Goal: Information Seeking & Learning: Understand process/instructions

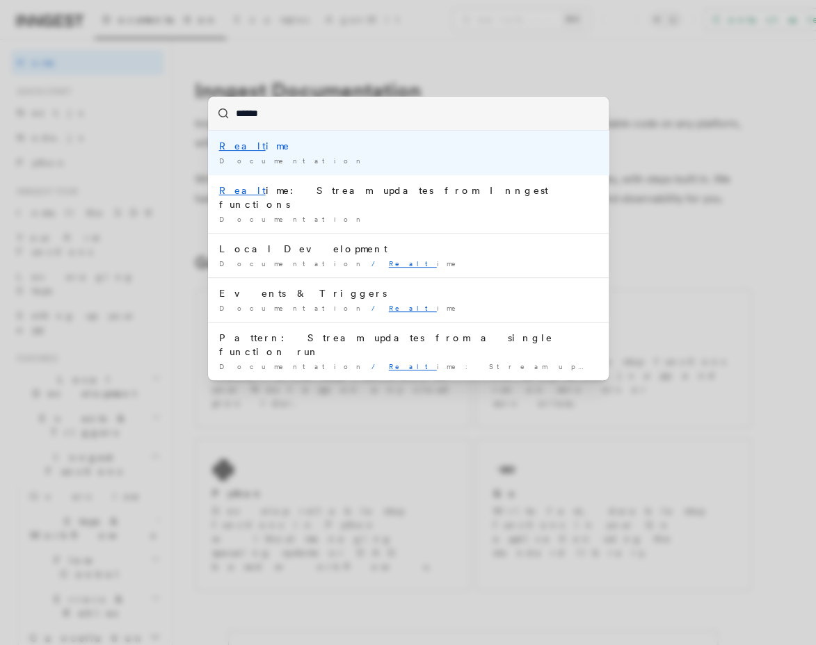
type input "*******"
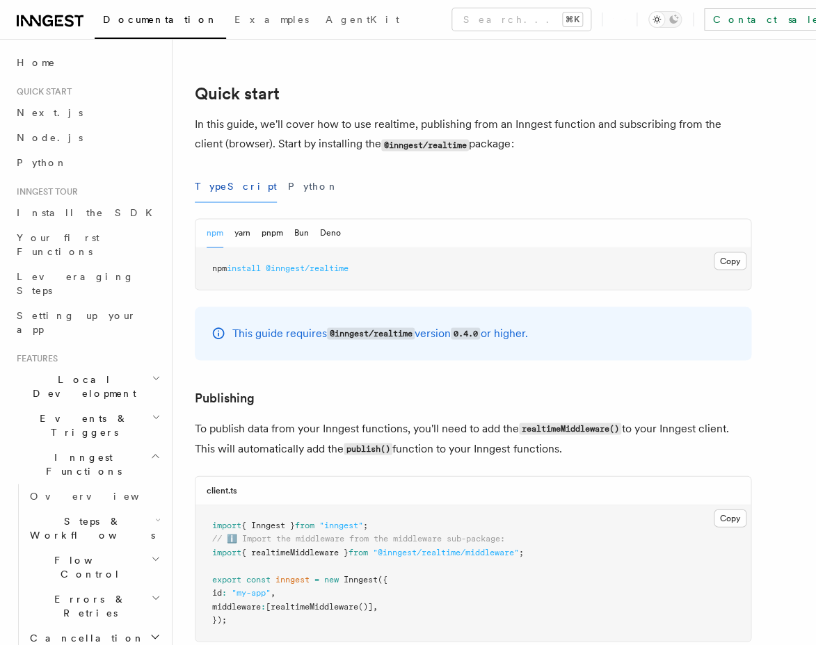
scroll to position [577, 0]
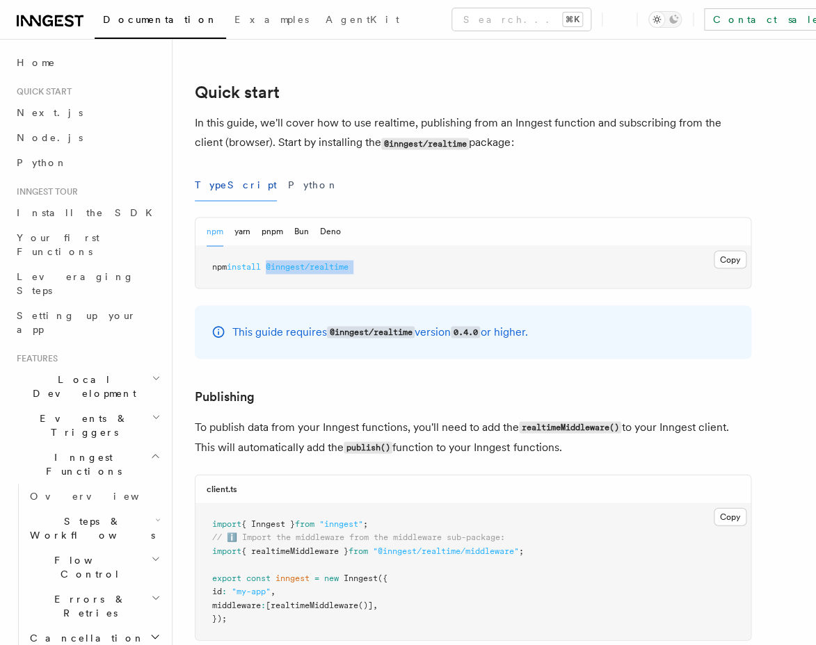
drag, startPoint x: 272, startPoint y: 272, endPoint x: 401, endPoint y: 276, distance: 129.4
click at [401, 276] on pre "npm install @inngest/realtime" at bounding box center [472, 267] width 555 height 42
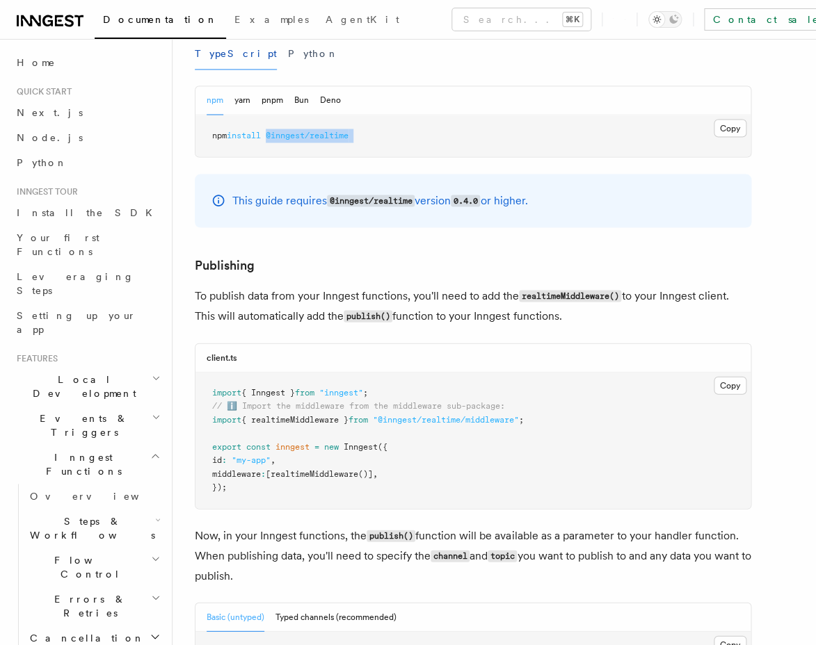
scroll to position [1114, 0]
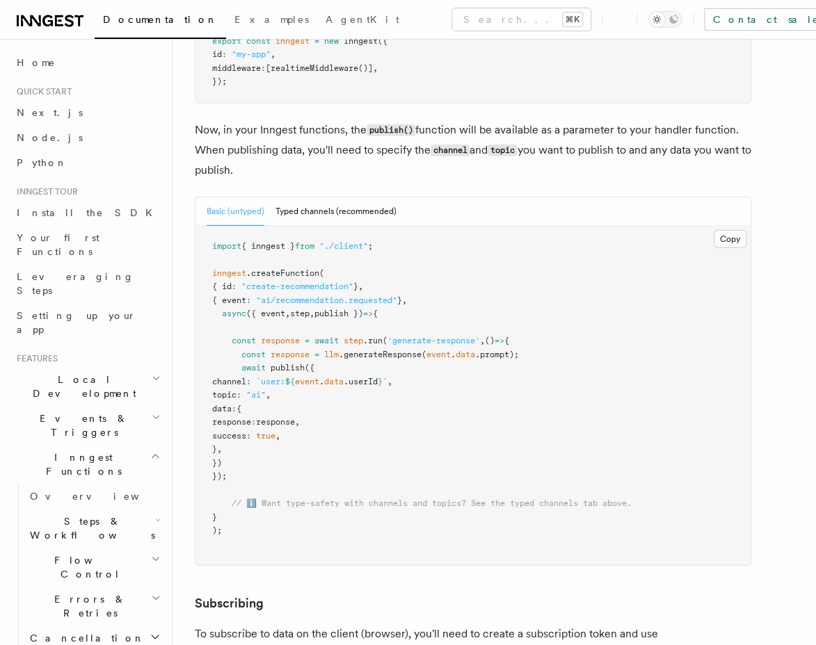
drag, startPoint x: 242, startPoint y: 376, endPoint x: 268, endPoint y: 463, distance: 90.7
click at [268, 463] on pre "import { inngest } from "./client" ; inngest .createFunction ( { id : "create-r…" at bounding box center [472, 396] width 555 height 340
click at [363, 403] on pre "import { inngest } from "./client" ; inngest .createFunction ( { id : "create-r…" at bounding box center [472, 396] width 555 height 340
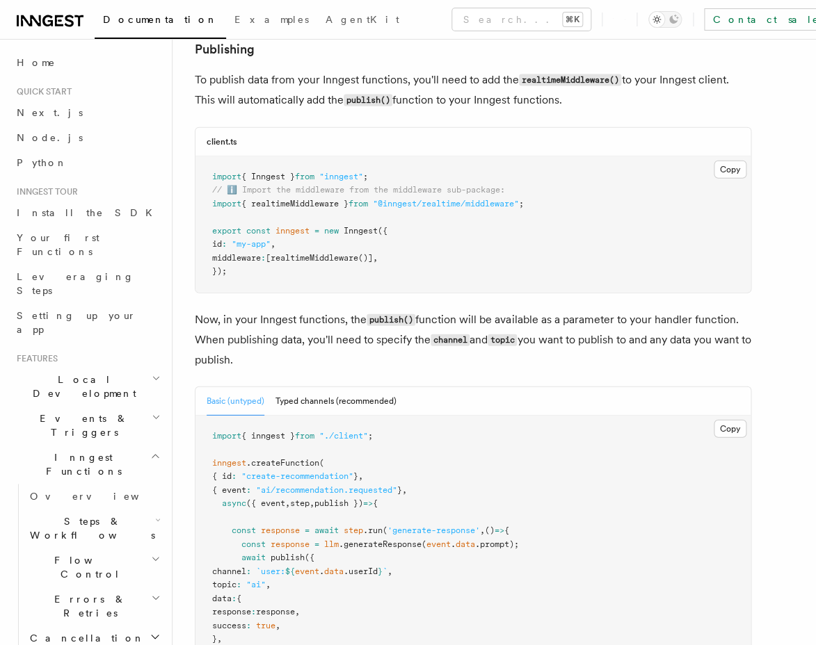
scroll to position [958, 0]
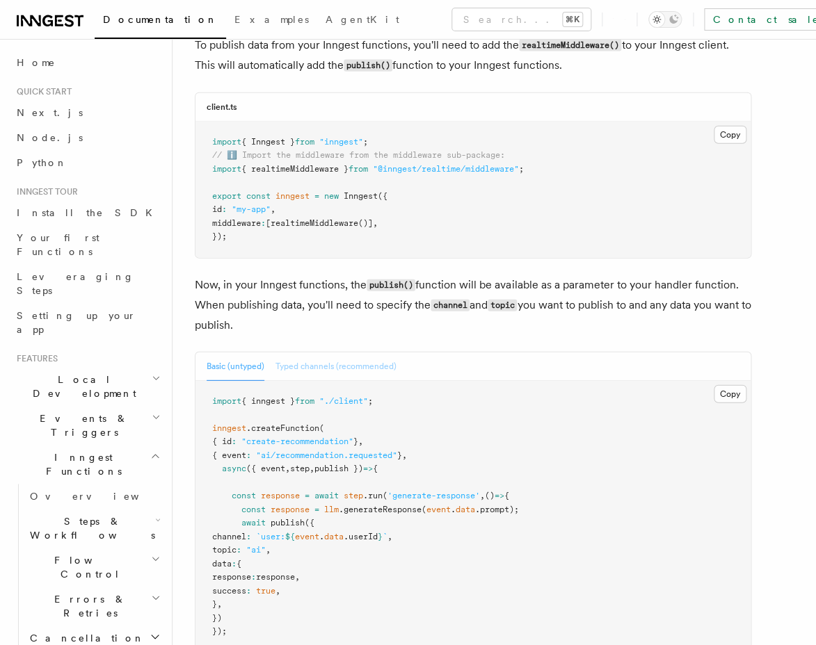
click at [348, 371] on button "Typed channels (recommended)" at bounding box center [335, 367] width 121 height 29
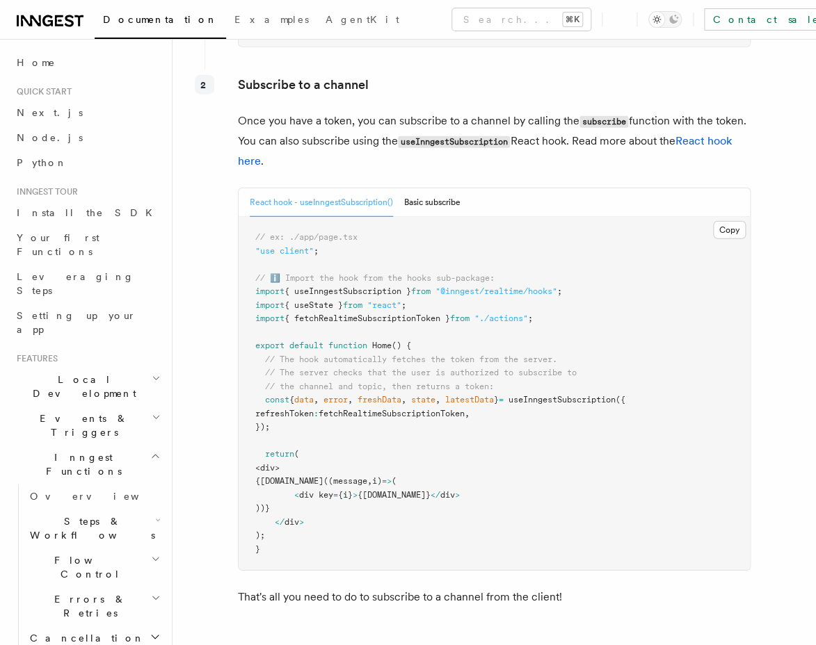
scroll to position [2675, 0]
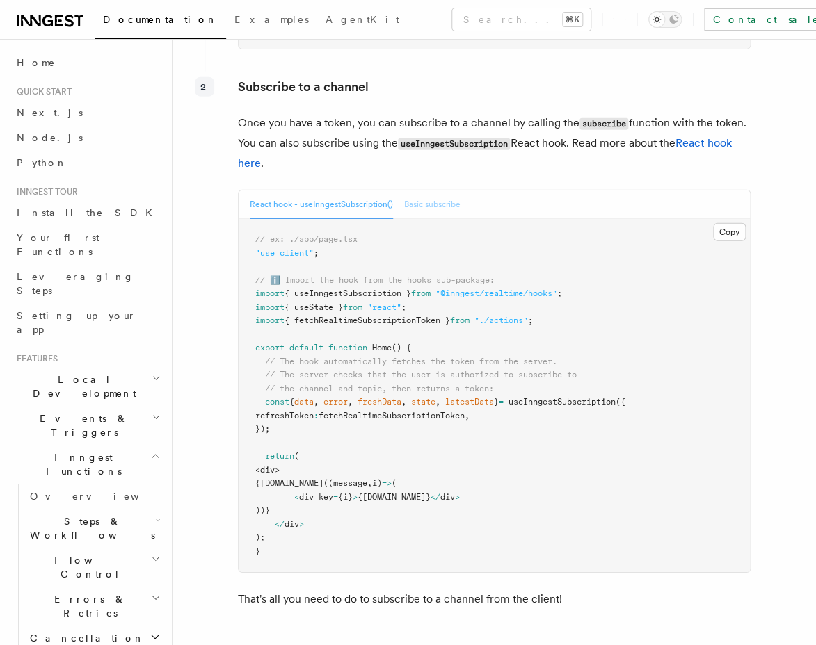
click at [424, 219] on button "Basic subscribe" at bounding box center [432, 205] width 56 height 29
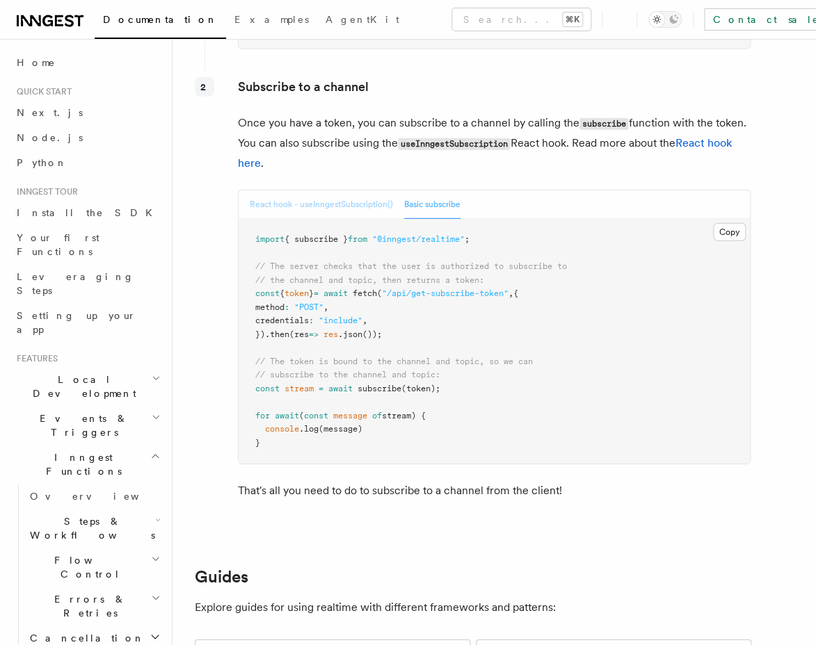
click at [339, 211] on button "React hook - useInngestSubscription()" at bounding box center [321, 205] width 143 height 29
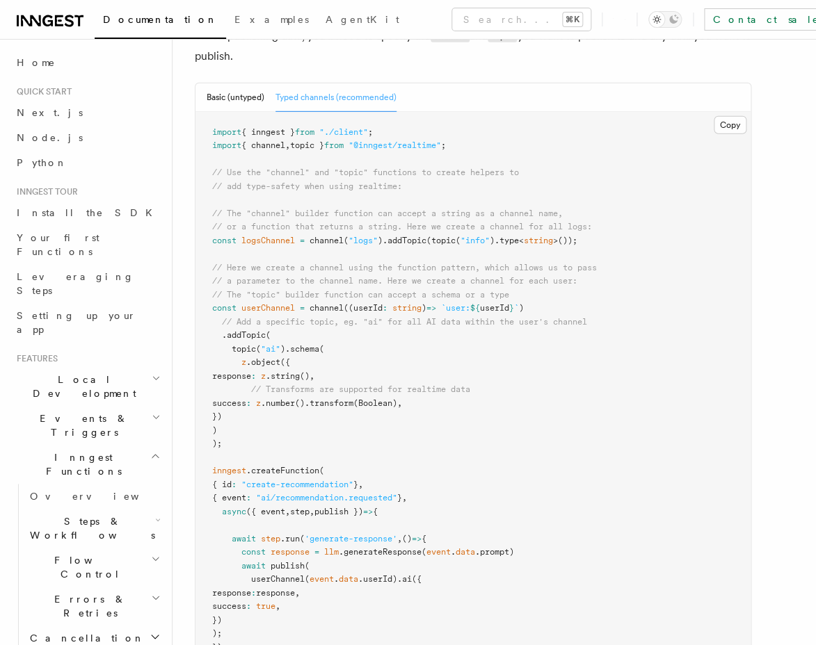
scroll to position [1210, 0]
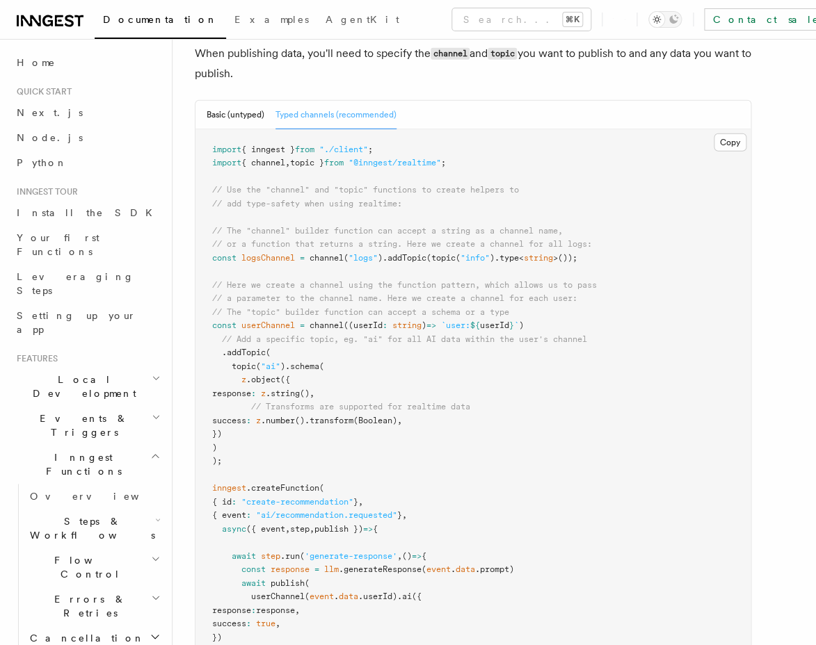
copy code "const userChannel = channel ((userId : string ) => `user: ${ userId } ` ) // Ad…"
drag, startPoint x: 254, startPoint y: 469, endPoint x: 207, endPoint y: 335, distance: 142.1
click at [207, 335] on pre "import { inngest } from "./client" ; import { channel , topic } from "@inngest/…" at bounding box center [472, 448] width 555 height 639
click at [291, 365] on pre "import { inngest } from "./client" ; import { channel , topic } from "@inngest/…" at bounding box center [472, 448] width 555 height 639
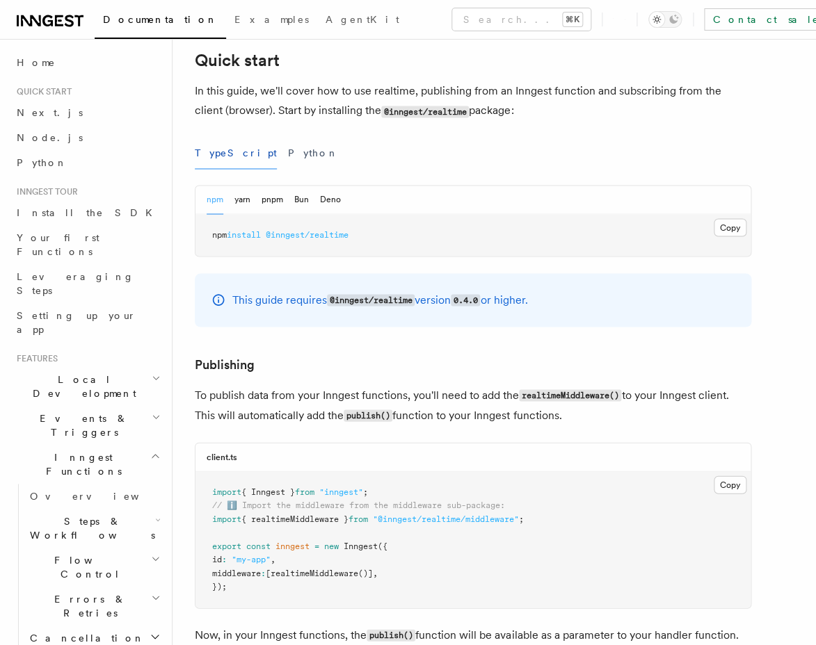
scroll to position [632, 0]
